Goal: Task Accomplishment & Management: Use online tool/utility

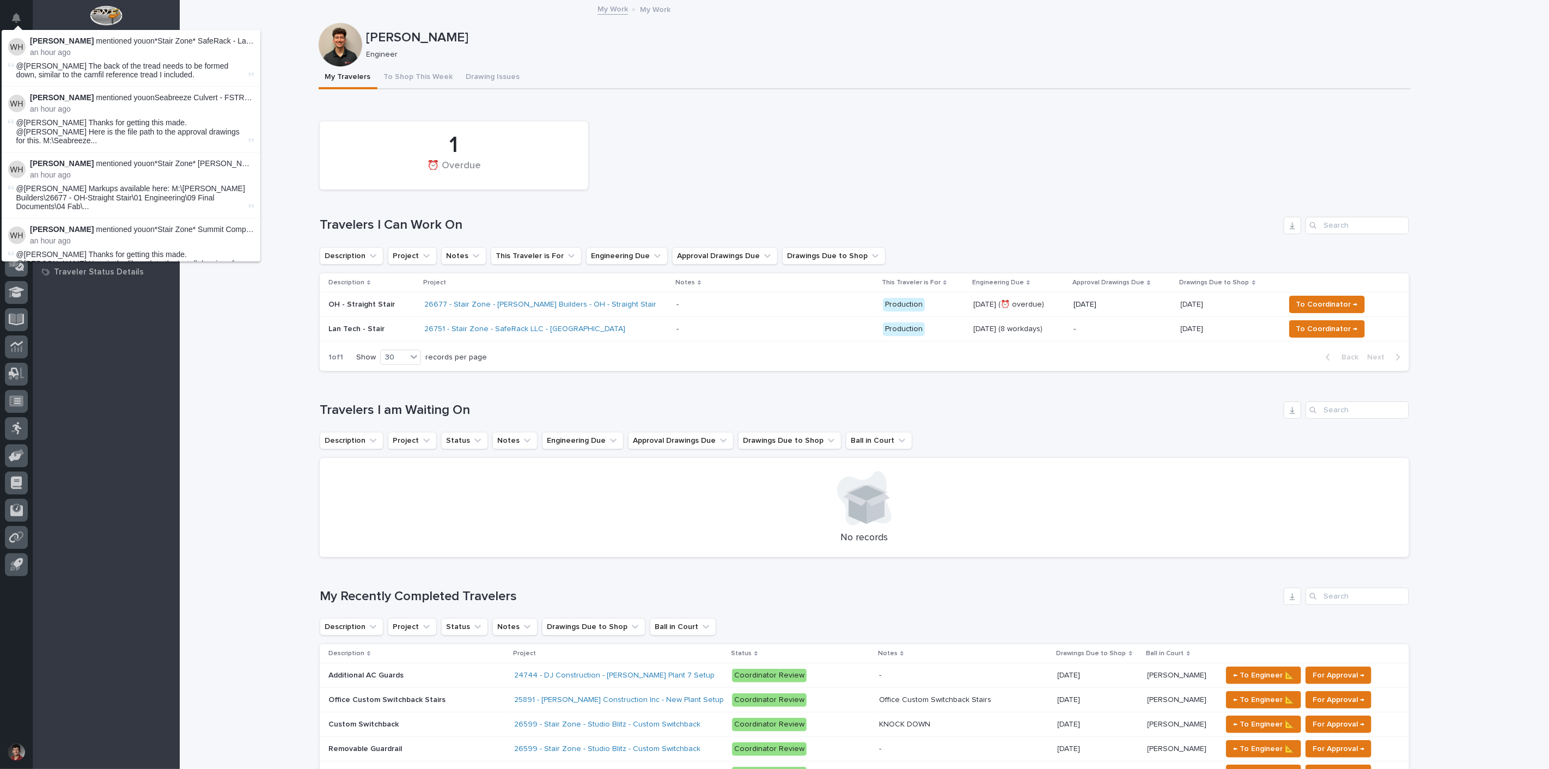
click at [11, 14] on button "Notifications" at bounding box center [16, 18] width 23 height 23
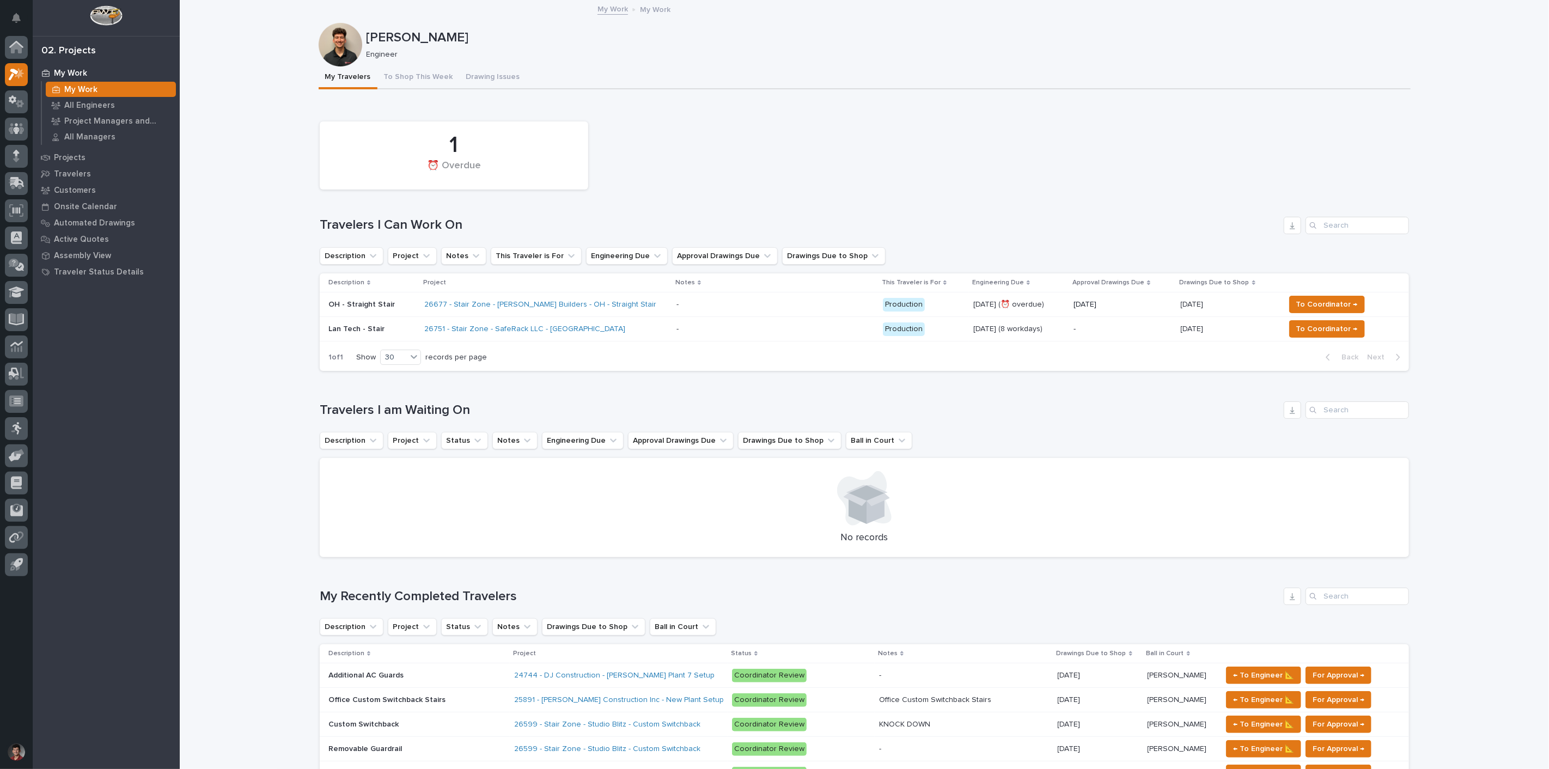
click at [779, 112] on div "Loading... Saving… 1 ⏰ Overdue Travelers I Can Work On Description Project Note…" at bounding box center [864, 241] width 1089 height 278
click at [616, 296] on div "26677 - Stair Zone - [PERSON_NAME] Builders - OH - Straight Stair" at bounding box center [545, 305] width 243 height 18
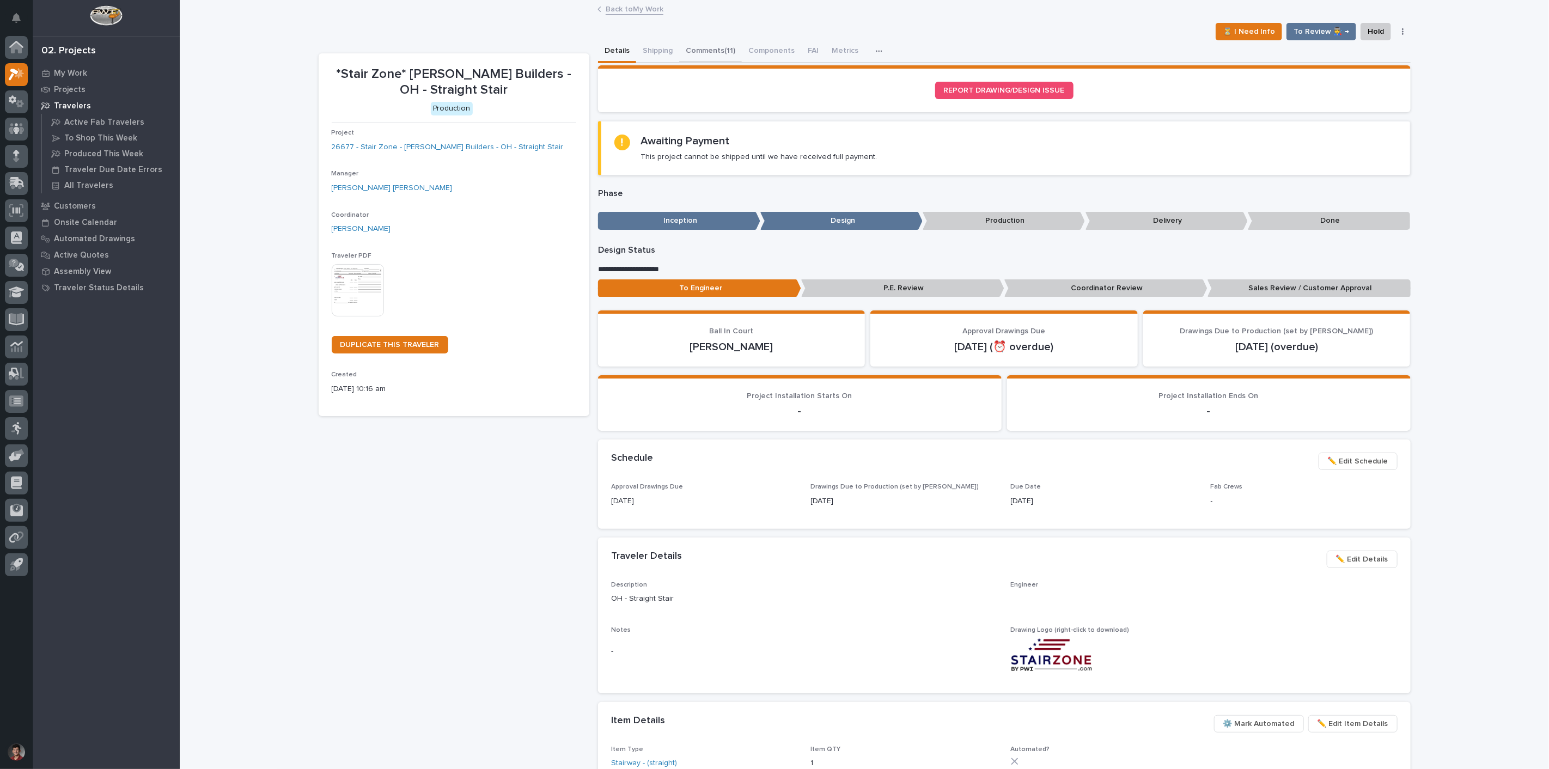
click at [708, 52] on button "Comments (11)" at bounding box center [710, 51] width 63 height 23
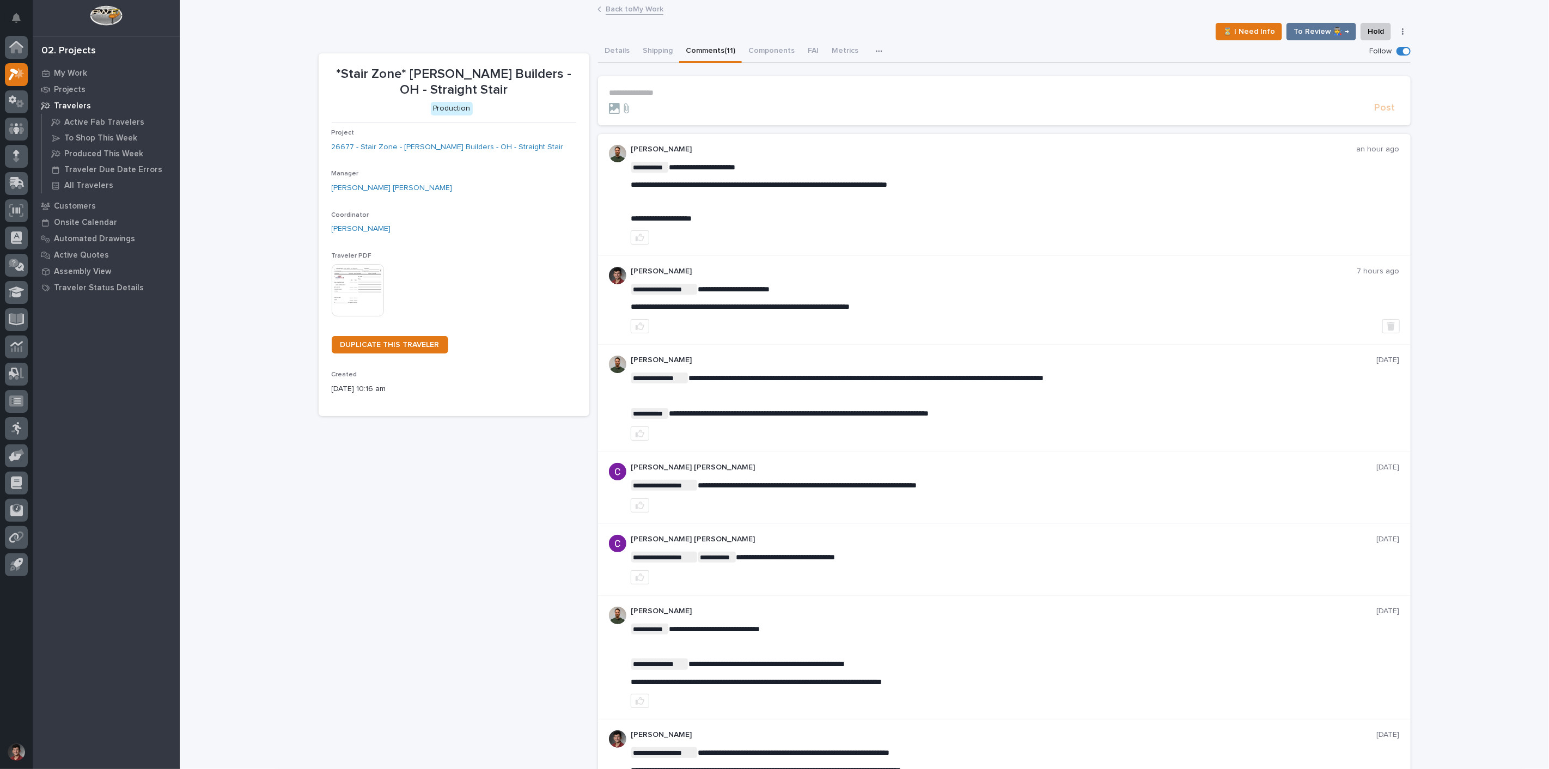
click at [679, 40] on button "Comments (11)" at bounding box center [710, 51] width 63 height 23
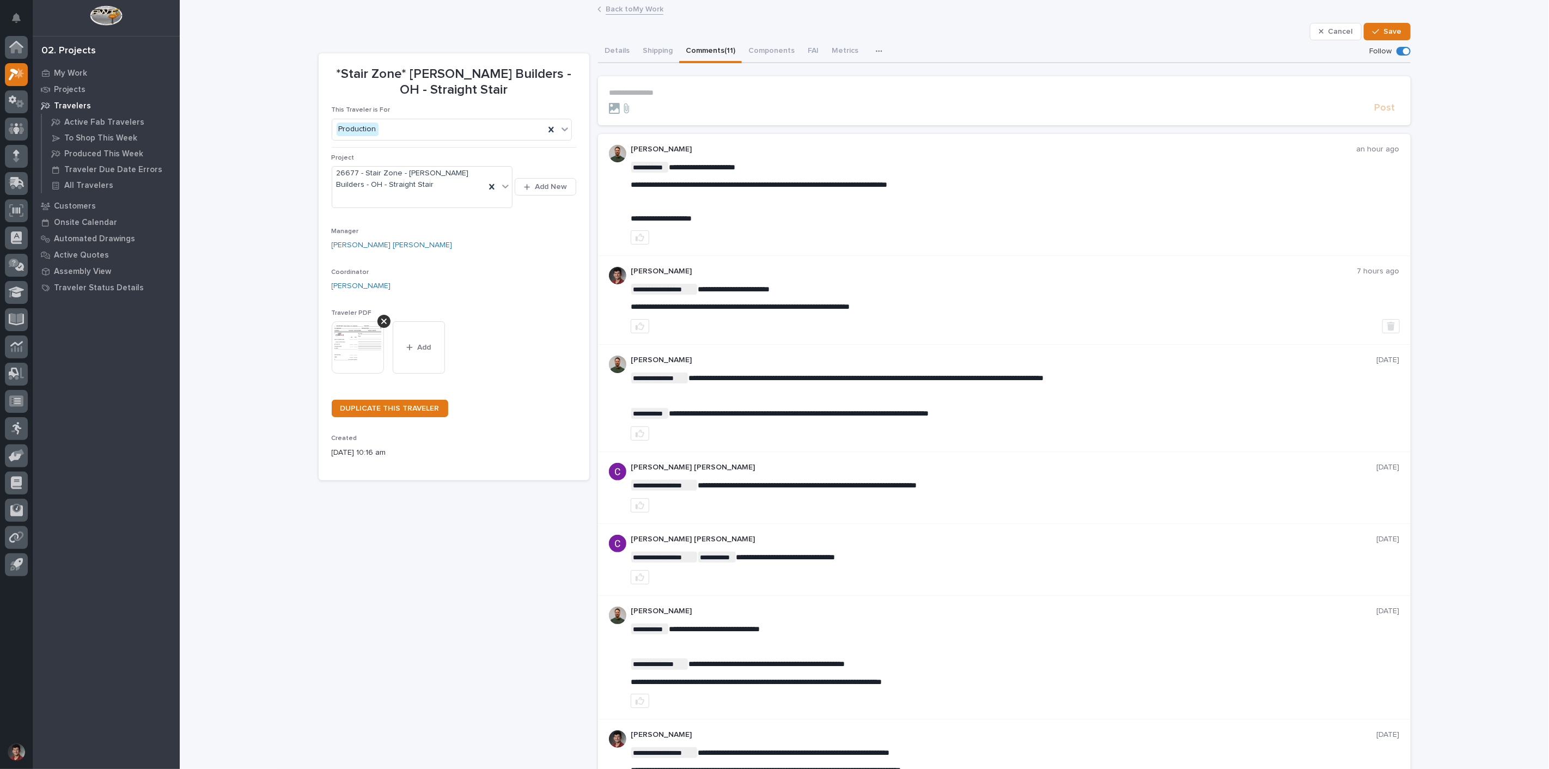
click at [536, 228] on p "Manager" at bounding box center [454, 232] width 245 height 8
click at [652, 47] on button "Shipping" at bounding box center [657, 51] width 43 height 23
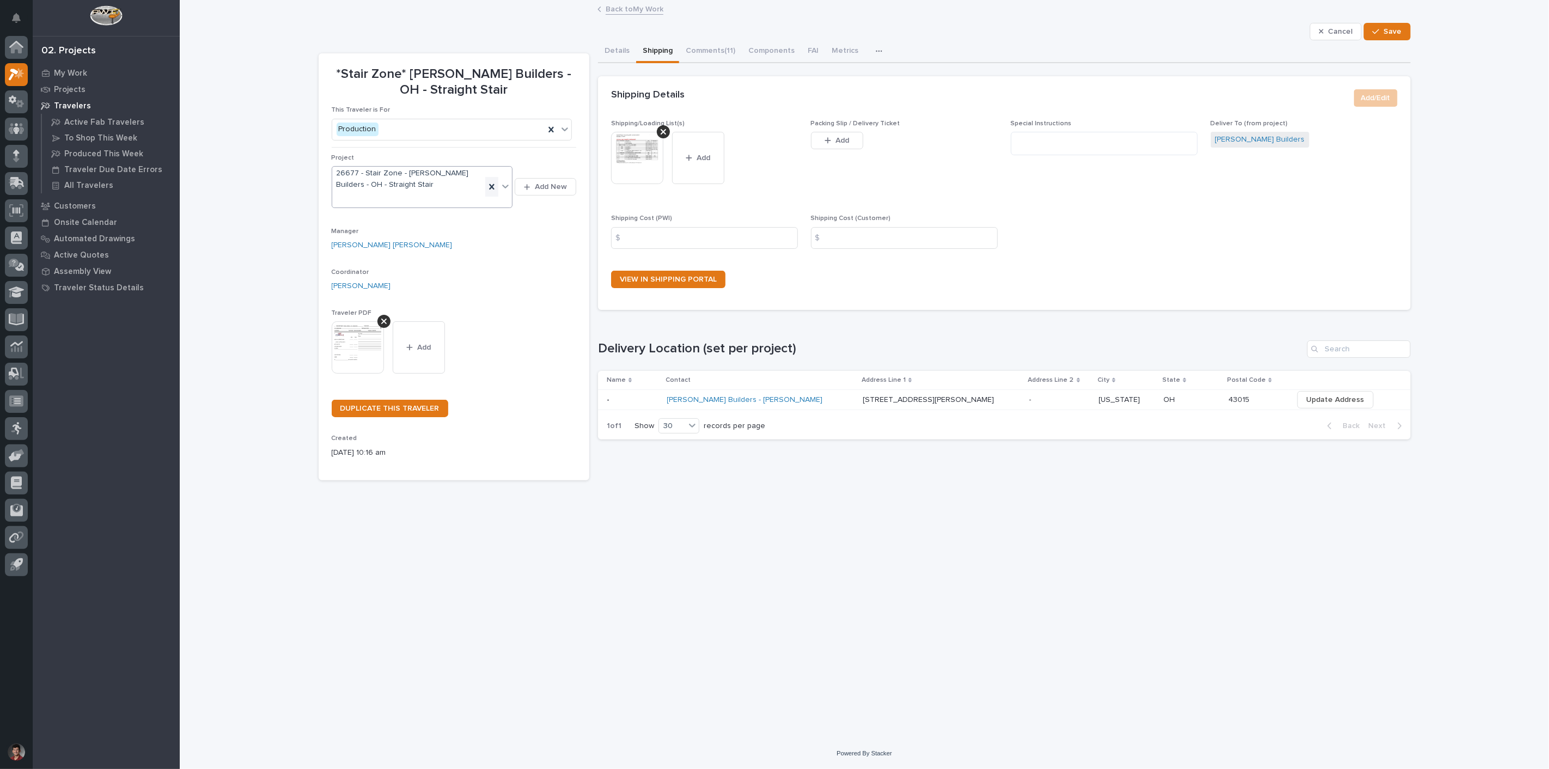
click at [494, 191] on icon at bounding box center [491, 186] width 11 height 11
click at [519, 234] on div "Manager [PERSON_NAME] [PERSON_NAME]" at bounding box center [454, 223] width 245 height 32
click at [633, 11] on link "Back to My Work" at bounding box center [635, 8] width 58 height 13
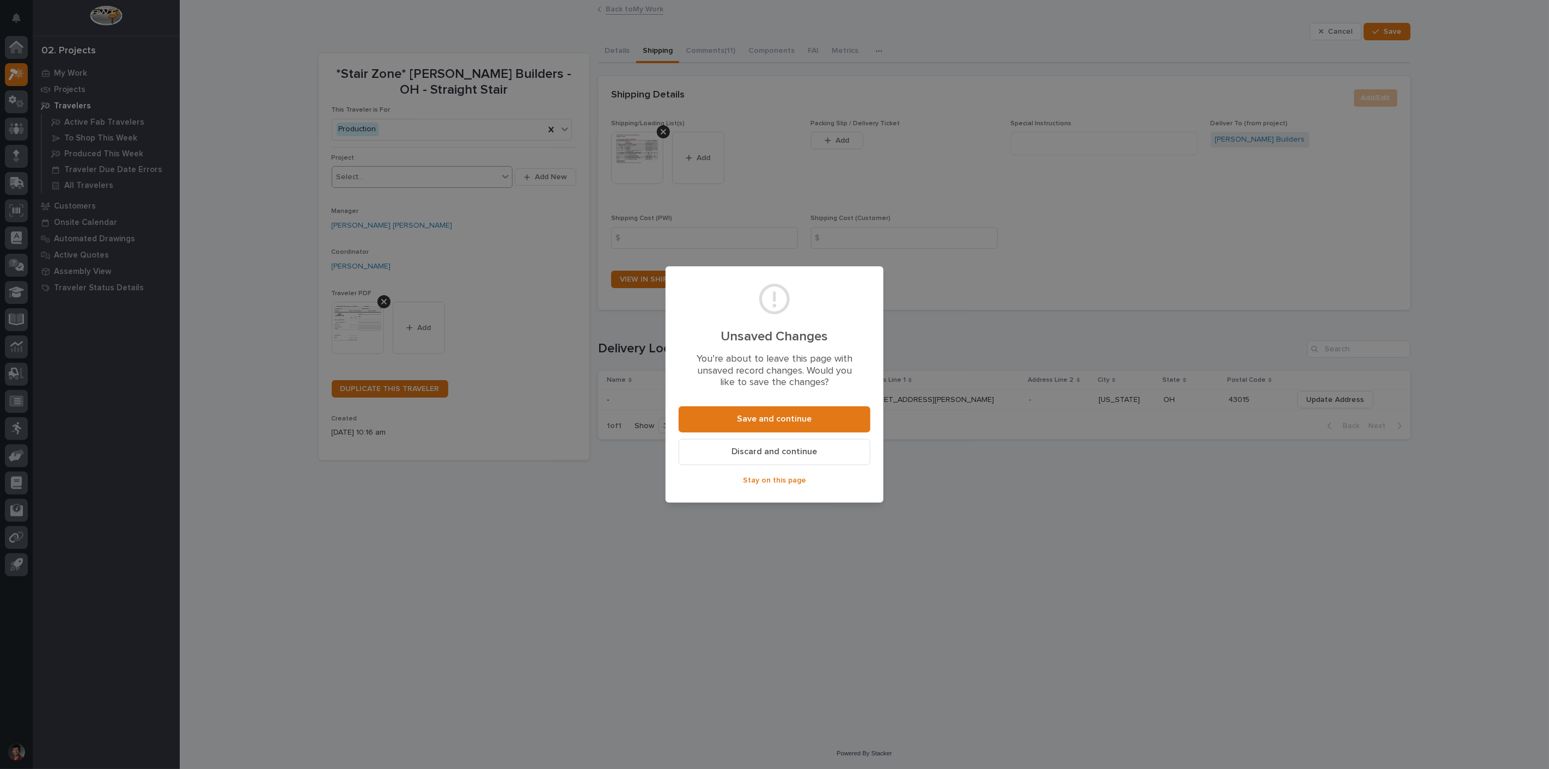
click at [787, 455] on span "Discard and continue" at bounding box center [774, 451] width 85 height 11
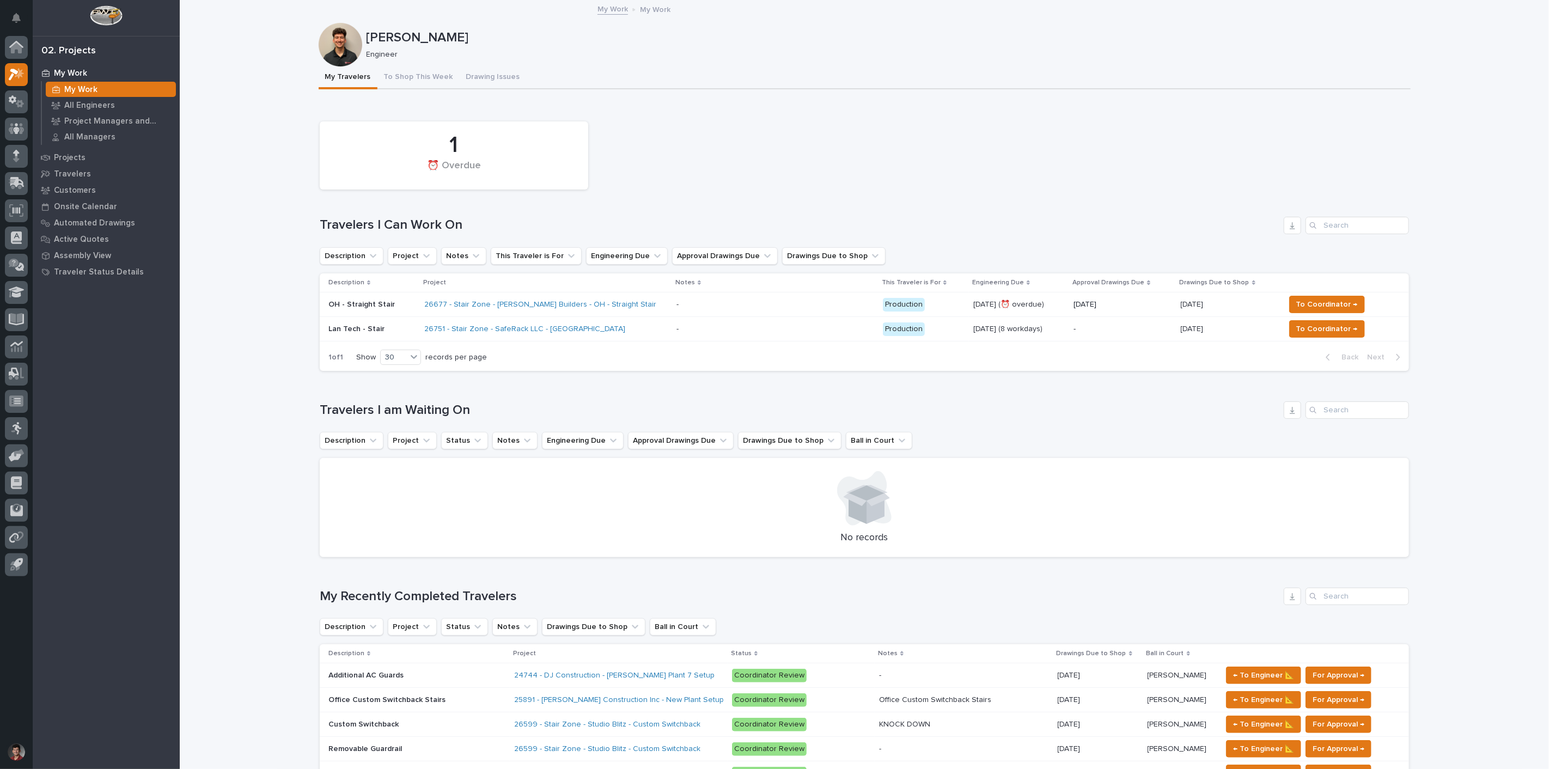
click at [784, 301] on p at bounding box center [771, 304] width 191 height 9
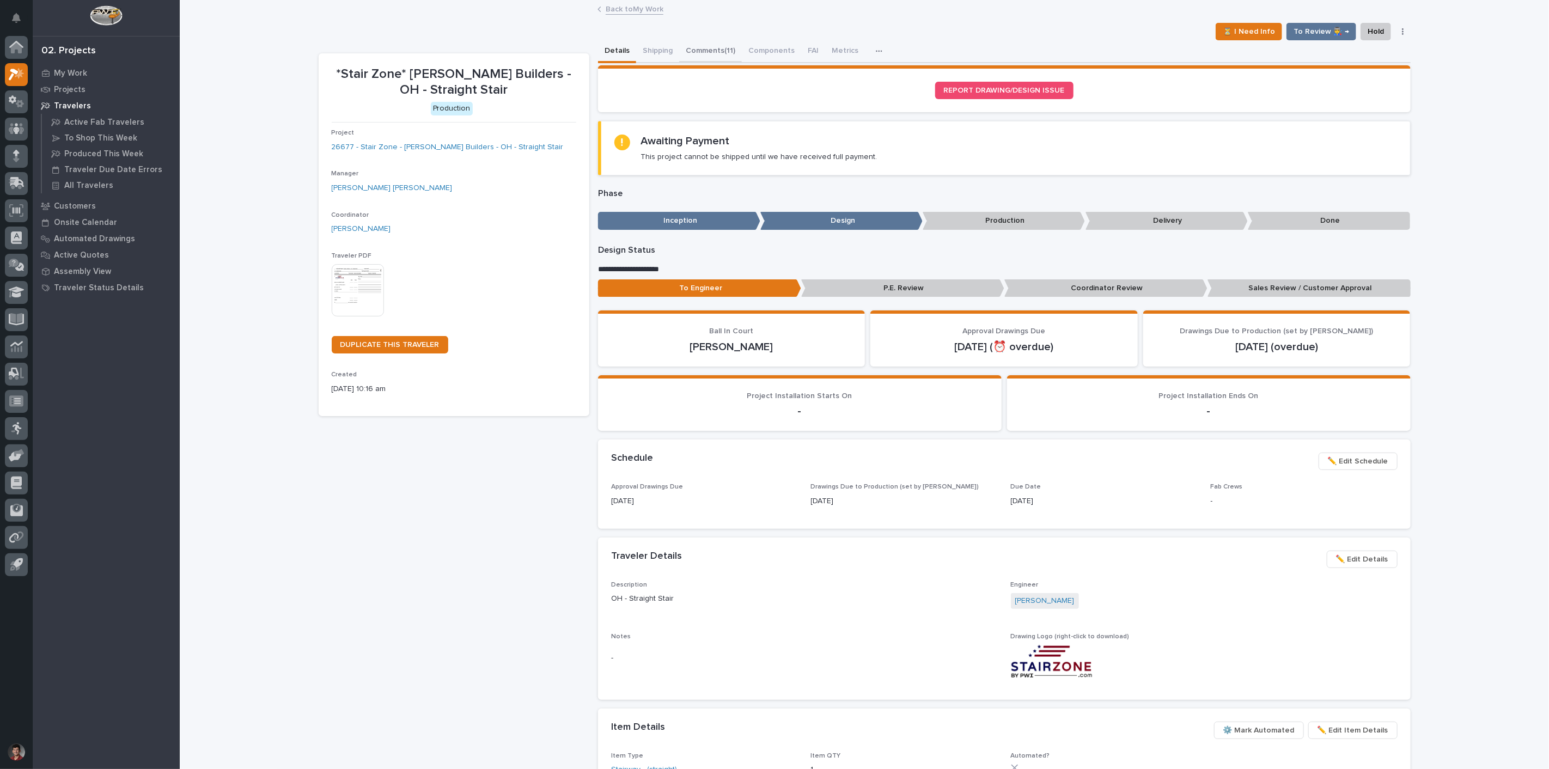
click at [712, 46] on button "Comments (11)" at bounding box center [710, 51] width 63 height 23
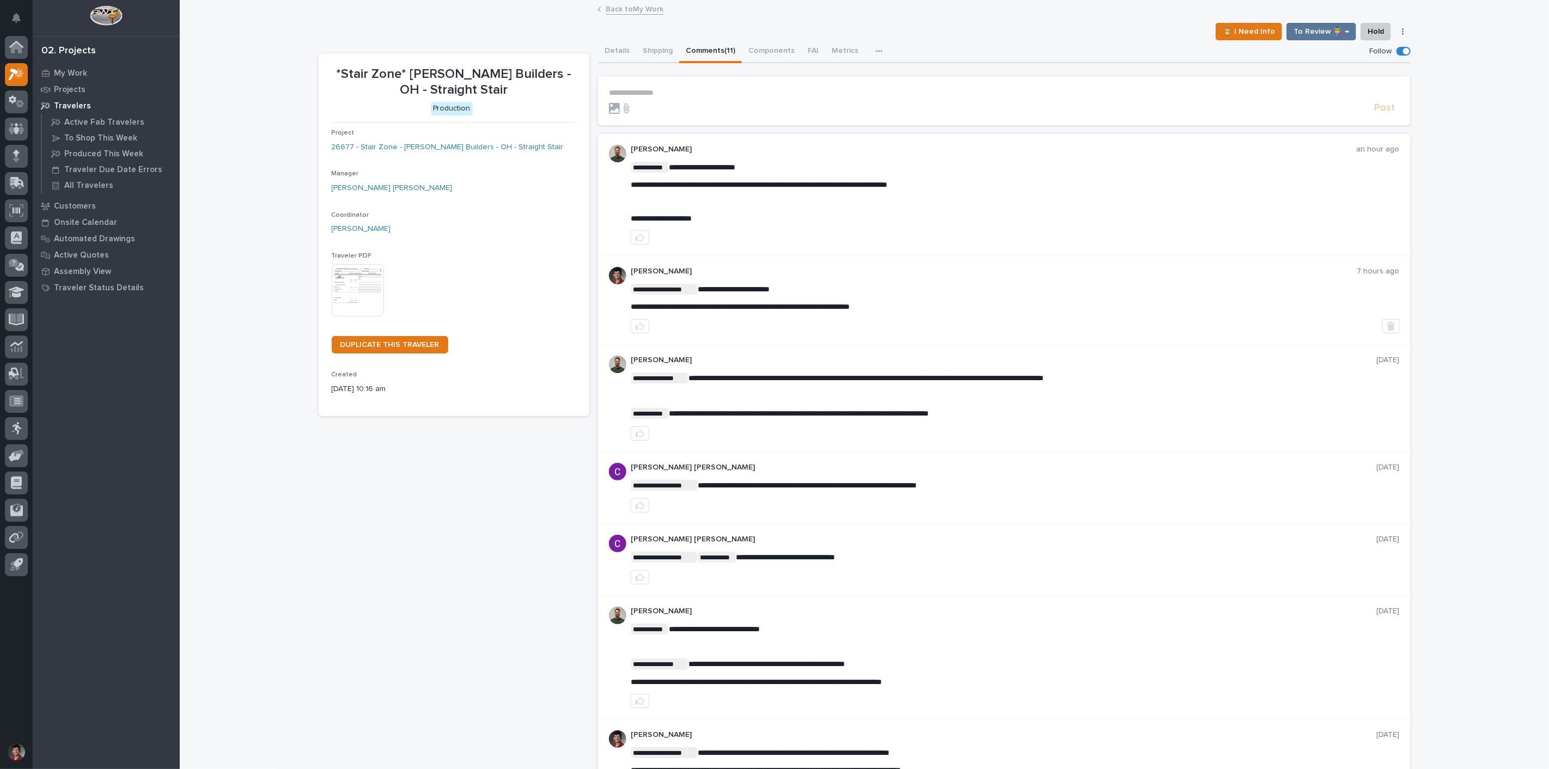
click at [659, 96] on p "**********" at bounding box center [1004, 92] width 791 height 9
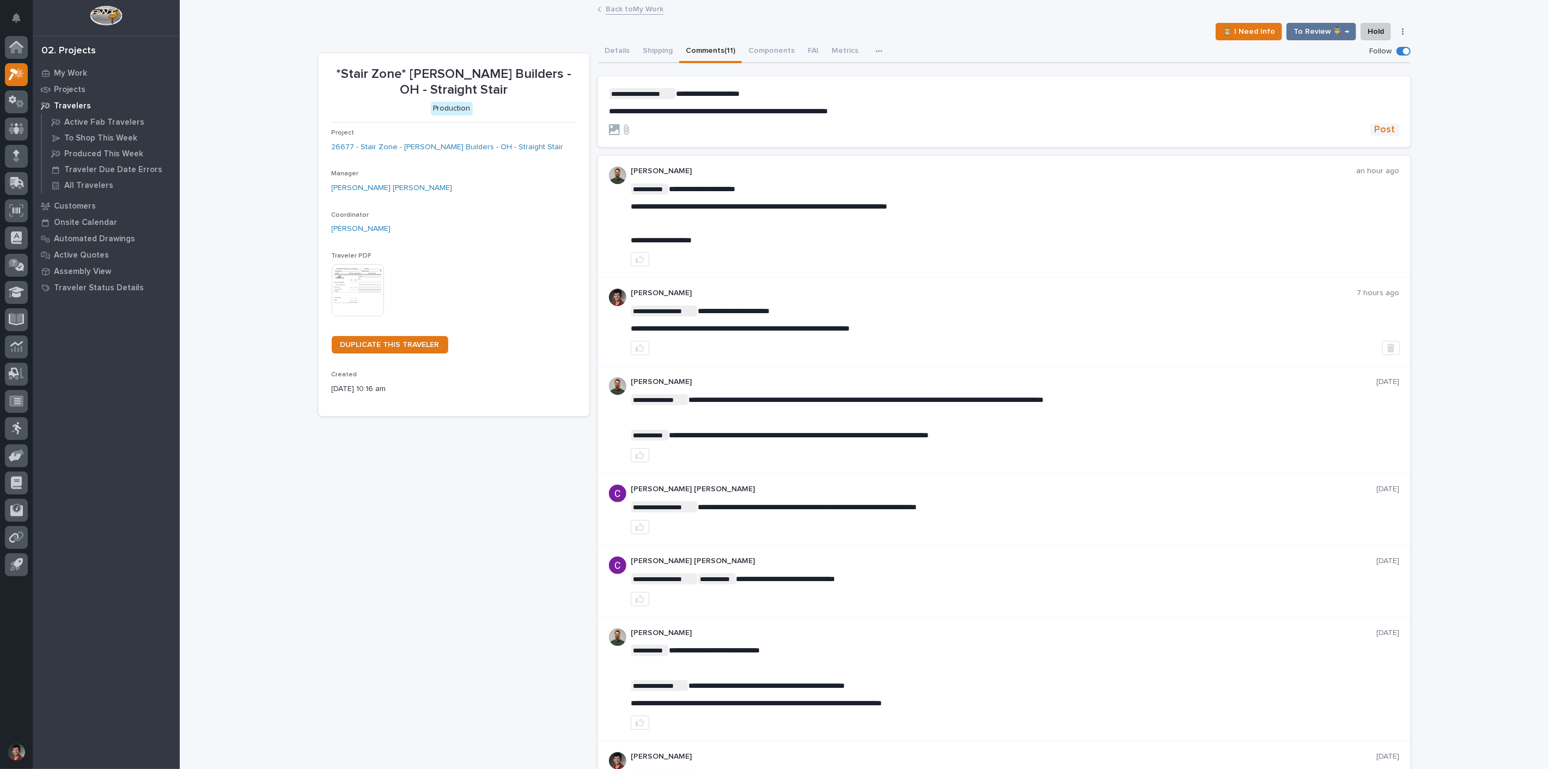
click at [1382, 129] on span "Post" at bounding box center [1384, 130] width 21 height 13
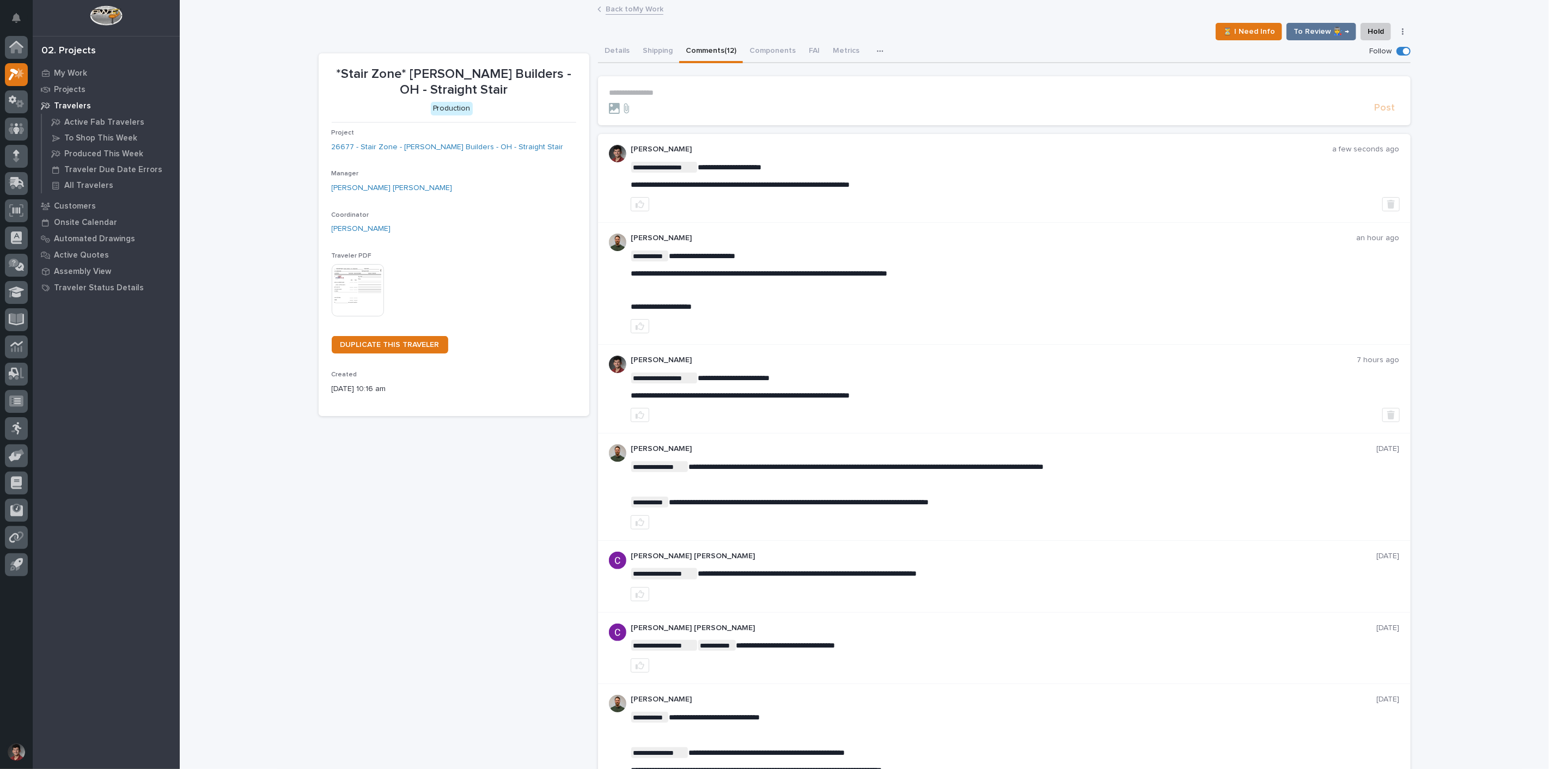
click at [628, 9] on link "Back to My Work" at bounding box center [635, 8] width 58 height 13
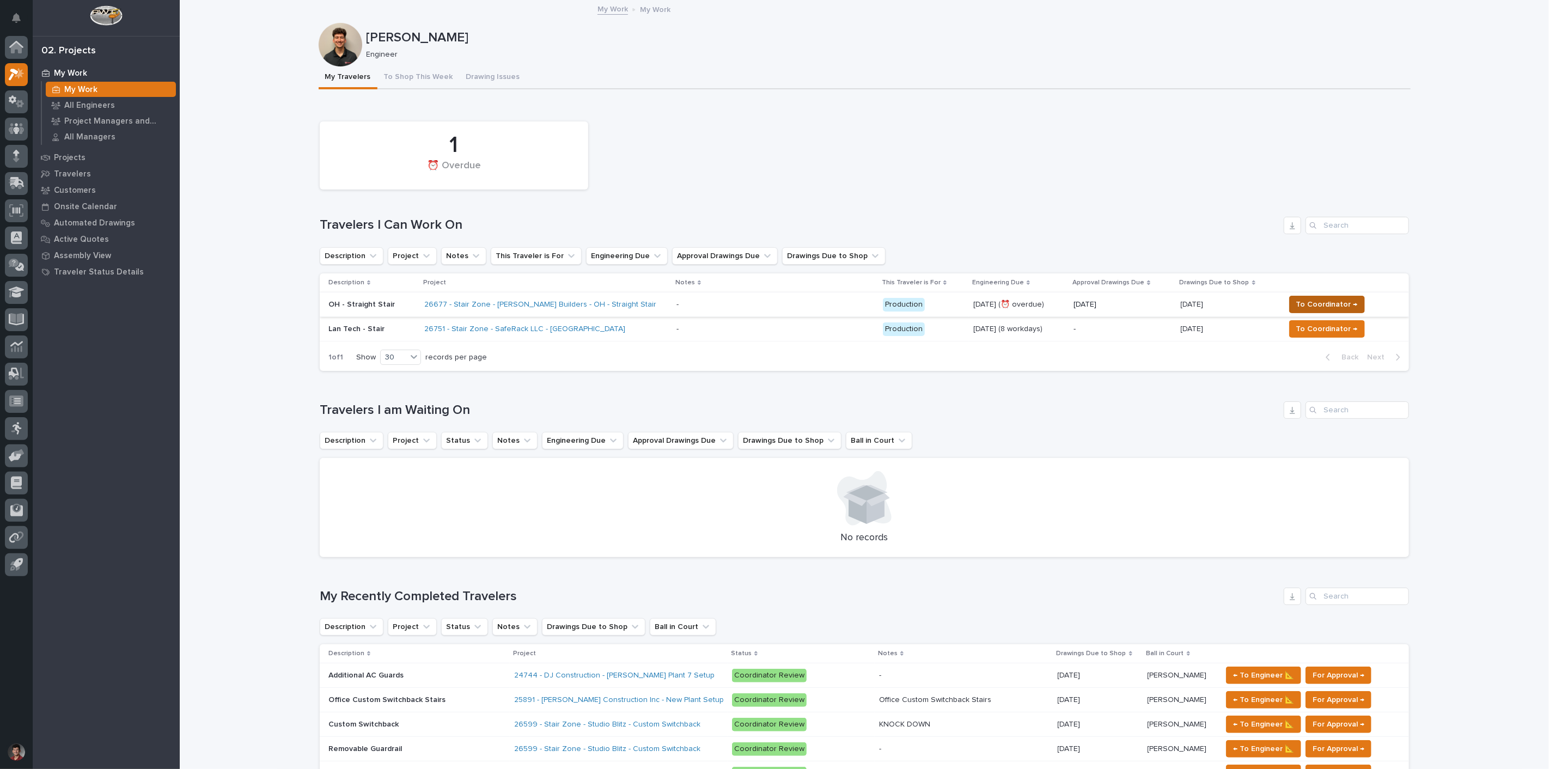
click at [1326, 302] on span "To Coordinator →" at bounding box center [1327, 304] width 62 height 13
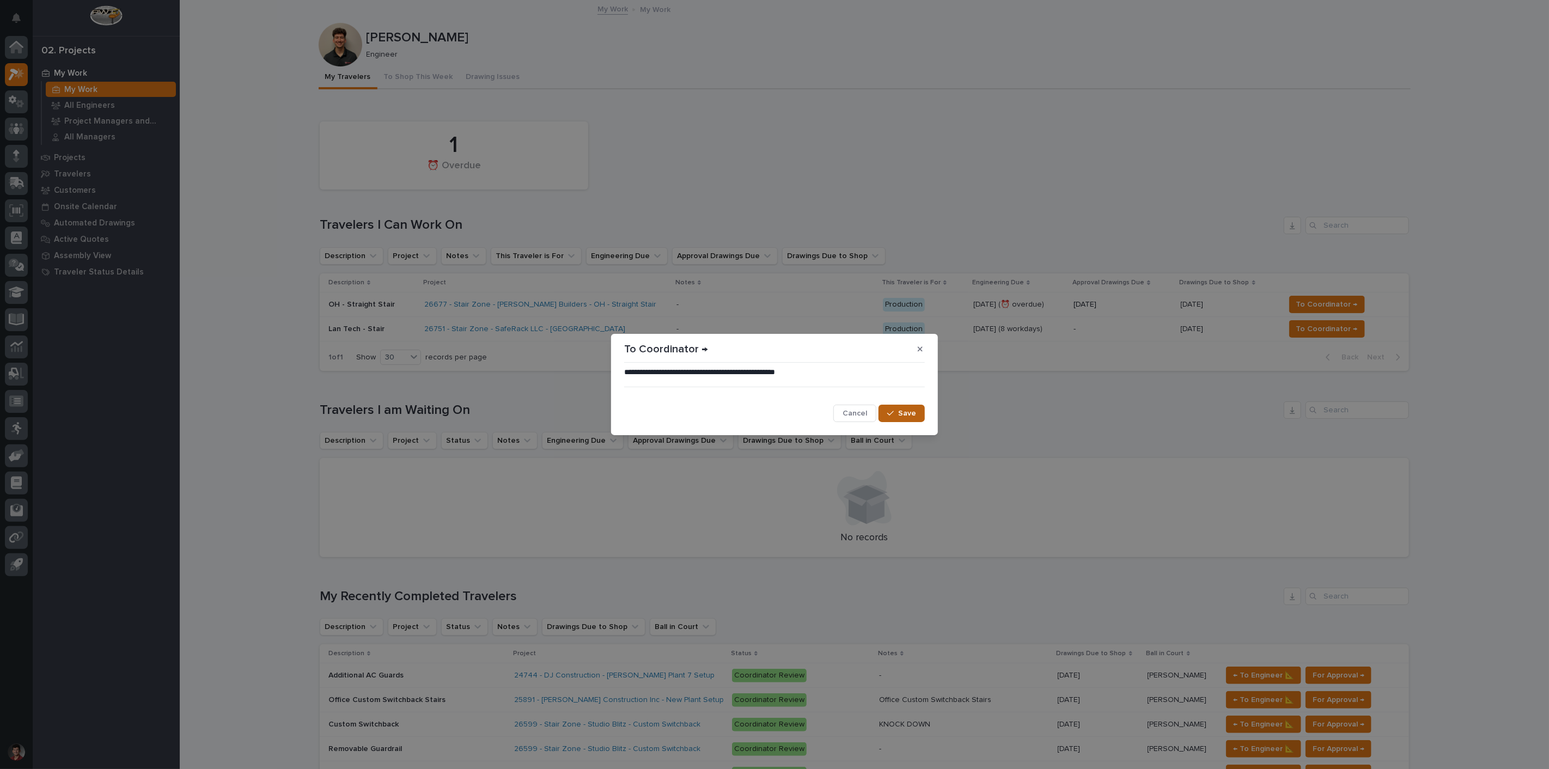
click at [912, 416] on span "Save" at bounding box center [907, 413] width 18 height 10
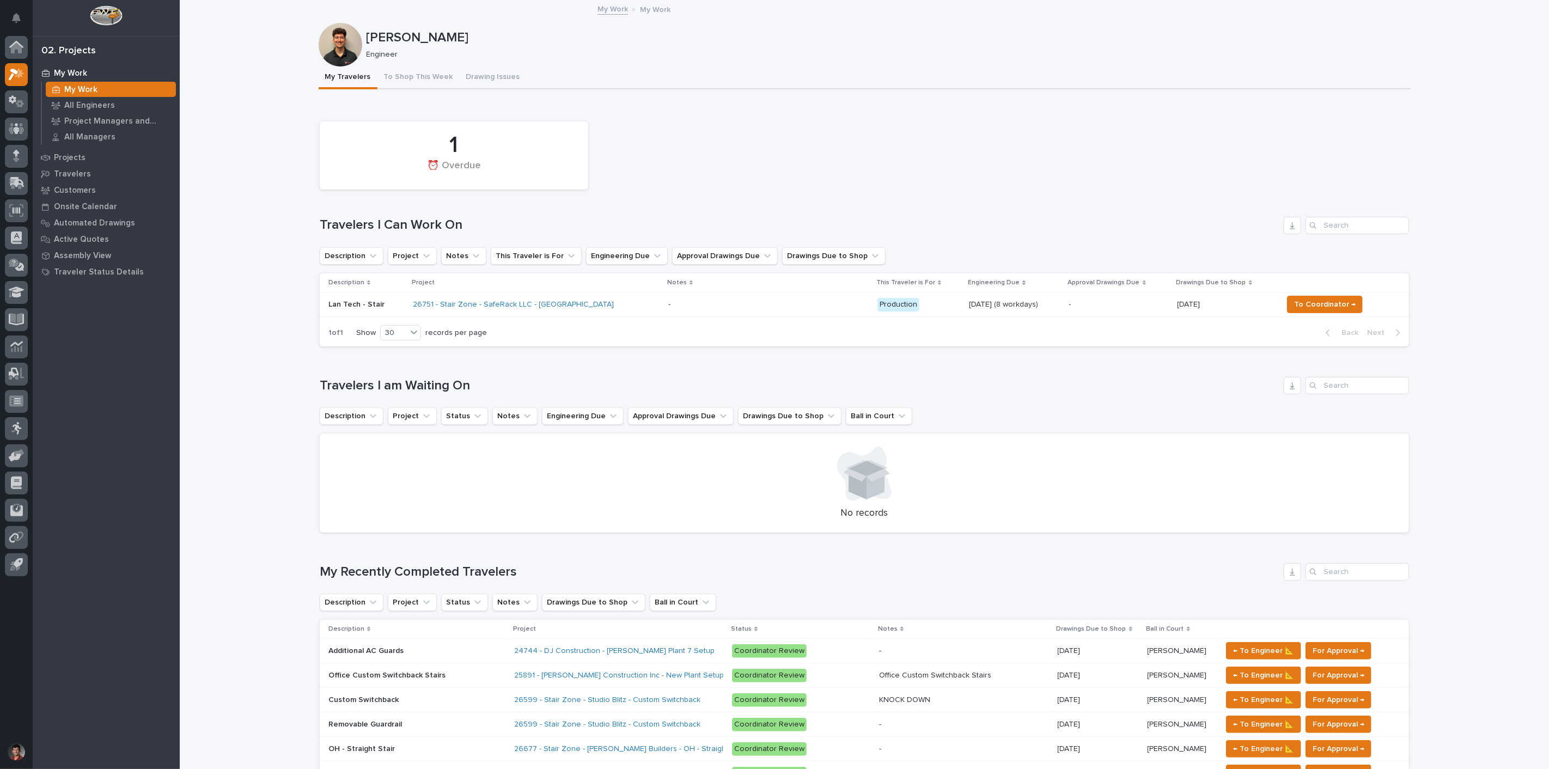
click at [502, 368] on div "Loading... Saving… Travelers I am Waiting On Description Project Status Notes E…" at bounding box center [864, 448] width 1089 height 186
